Goal: Information Seeking & Learning: Compare options

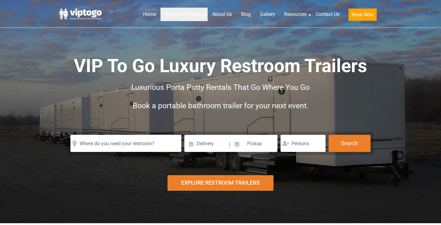
click at [0, 0] on ul "Restroom Trailers by Type All Restroom Trailers ADA Restroom Trailers Portable …" at bounding box center [0, 0] width 0 height 0
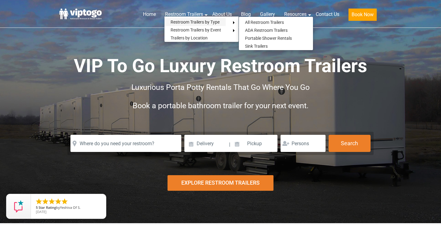
click at [183, 22] on link "Restroom Trailers by Type" at bounding box center [194, 22] width 61 height 8
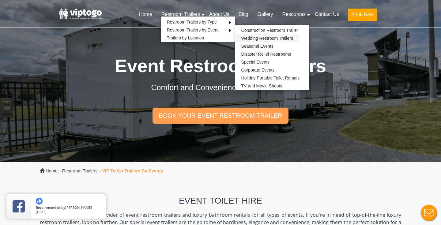
click at [257, 38] on link "Wedding Restroom Trailers" at bounding box center [267, 38] width 64 height 8
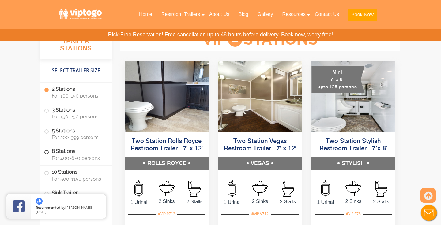
scroll to position [618, 0]
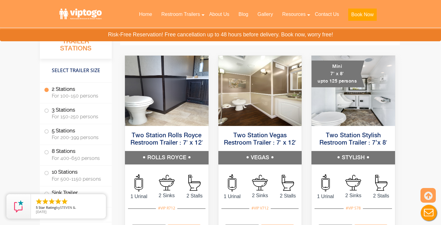
click at [248, 75] on img at bounding box center [260, 91] width 84 height 70
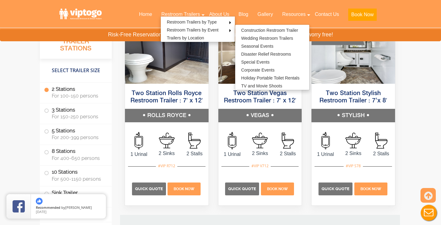
scroll to position [660, 0]
click at [155, 73] on img at bounding box center [167, 48] width 84 height 70
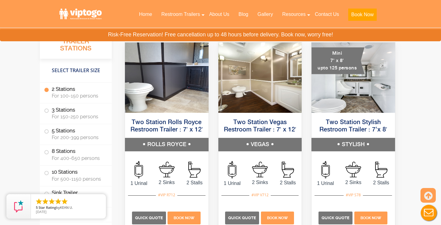
scroll to position [628, 0]
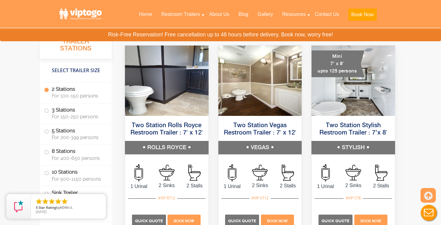
click at [367, 88] on img at bounding box center [353, 81] width 84 height 70
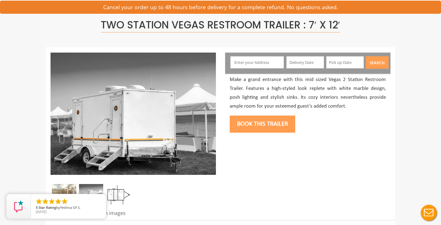
click at [63, 186] on img at bounding box center [64, 194] width 24 height 21
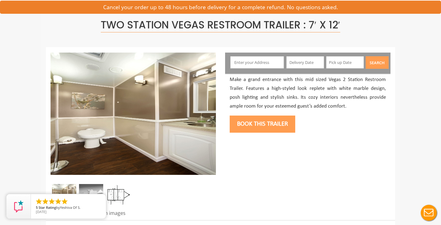
click at [91, 188] on img at bounding box center [91, 194] width 24 height 21
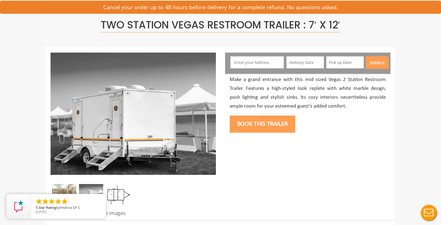
click at [66, 185] on img at bounding box center [64, 194] width 24 height 21
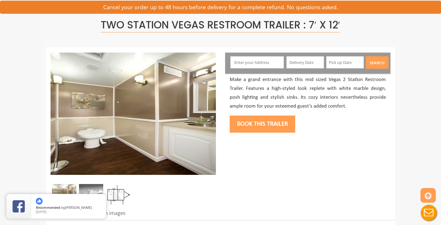
scroll to position [43, 0]
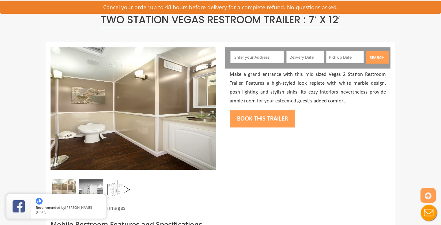
click at [68, 184] on img at bounding box center [64, 189] width 24 height 21
click at [67, 184] on img at bounding box center [64, 189] width 24 height 21
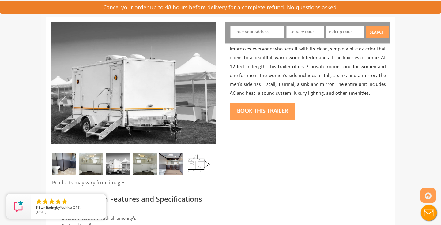
click at [89, 162] on img at bounding box center [91, 164] width 24 height 21
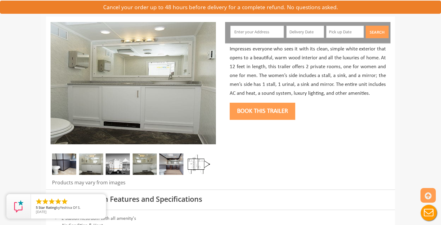
click at [61, 166] on img at bounding box center [64, 164] width 24 height 21
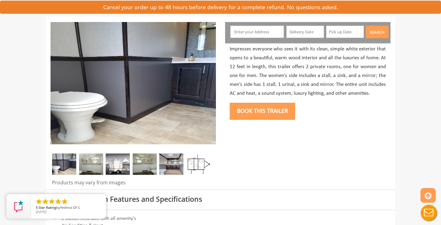
click at [98, 166] on img at bounding box center [91, 164] width 24 height 21
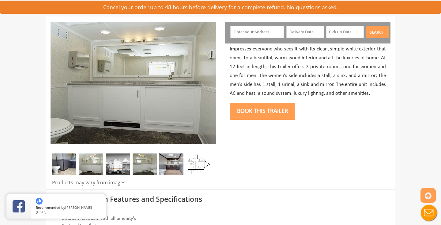
click at [121, 166] on img at bounding box center [118, 164] width 24 height 21
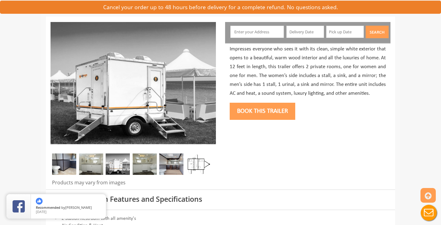
click at [149, 163] on img at bounding box center [145, 164] width 24 height 21
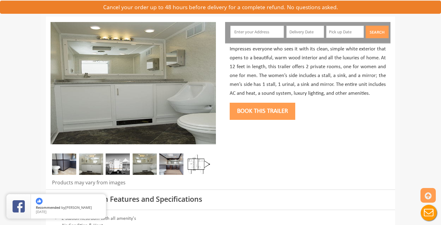
click at [170, 161] on img at bounding box center [171, 164] width 24 height 21
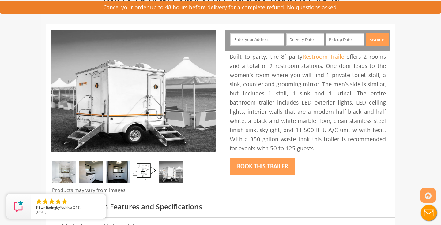
click at [99, 174] on img at bounding box center [91, 171] width 24 height 21
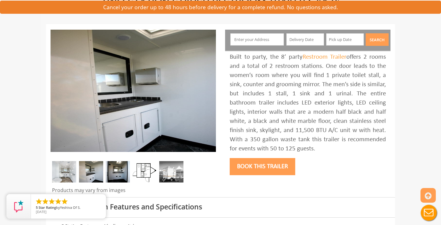
click at [109, 174] on img at bounding box center [118, 171] width 24 height 21
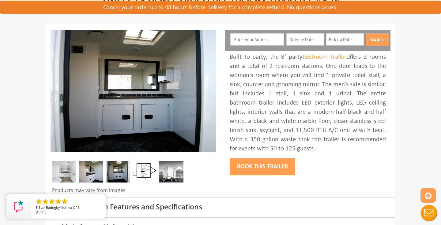
click at [172, 172] on img at bounding box center [171, 171] width 24 height 21
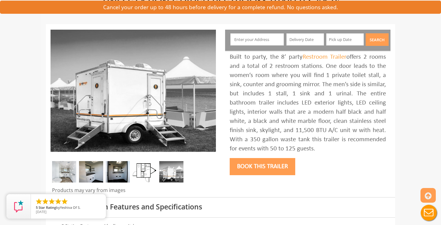
click at [119, 172] on img at bounding box center [118, 171] width 24 height 21
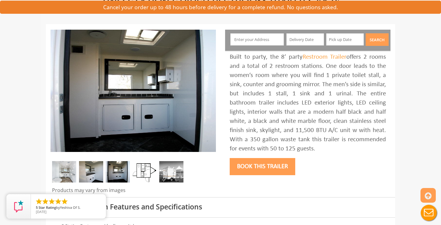
click at [95, 172] on img at bounding box center [91, 171] width 24 height 21
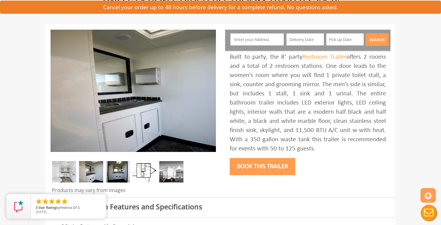
click at [65, 172] on img at bounding box center [64, 171] width 24 height 21
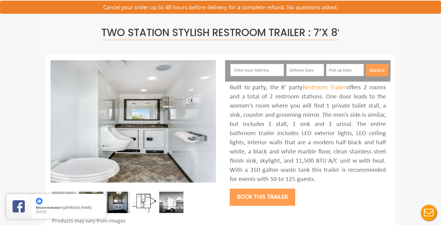
scroll to position [31, 0]
